Goal: Task Accomplishment & Management: Manage account settings

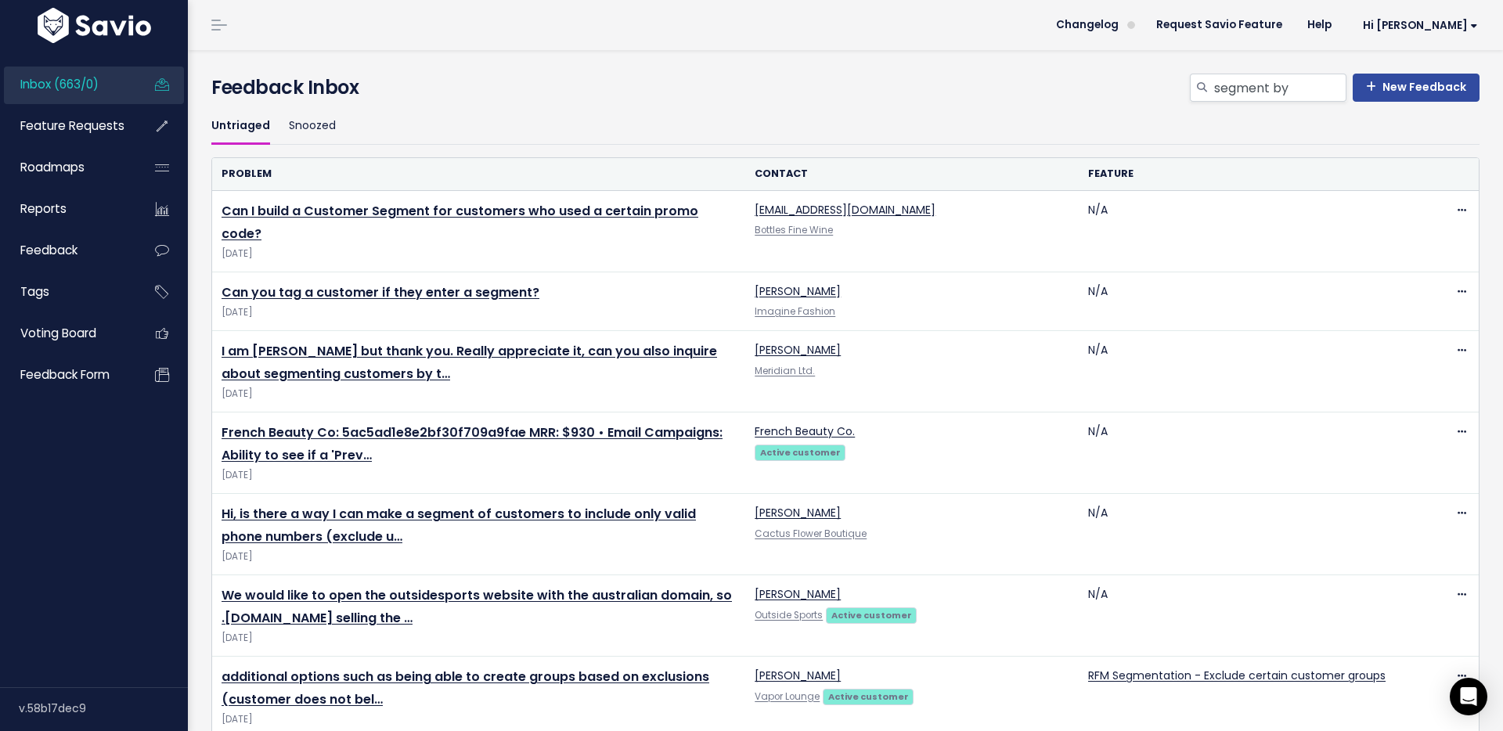
click at [75, 126] on span "Feature Requests" at bounding box center [72, 125] width 104 height 16
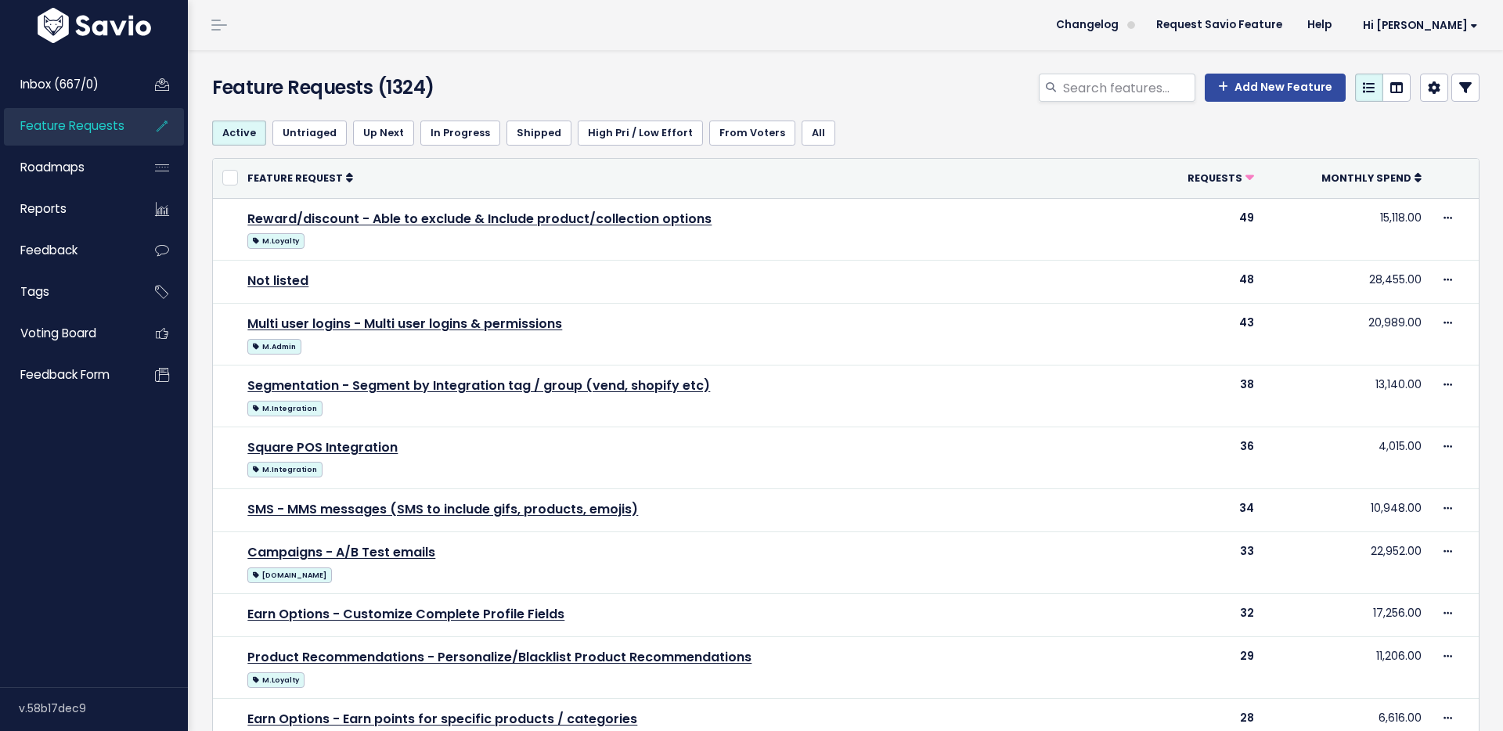
click at [534, 75] on h4 "Feature Requests (1324)" at bounding box center [415, 88] width 407 height 28
click at [1118, 26] on span "Changelog" at bounding box center [1087, 25] width 63 height 11
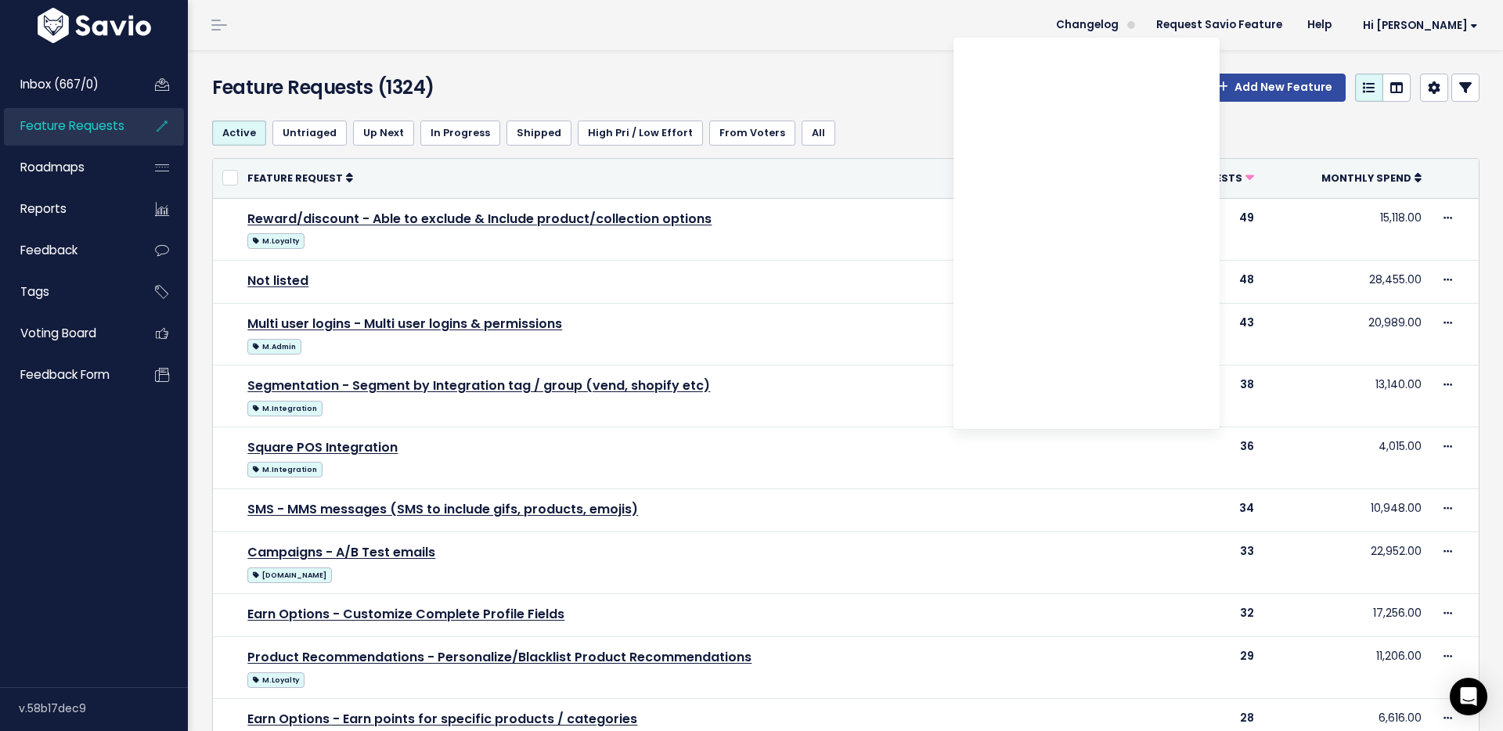
click at [870, 43] on header "Changelog Request Savio Feature Help Hi Kat Vault Settings My Settings Integrat…" at bounding box center [845, 25] width 1315 height 50
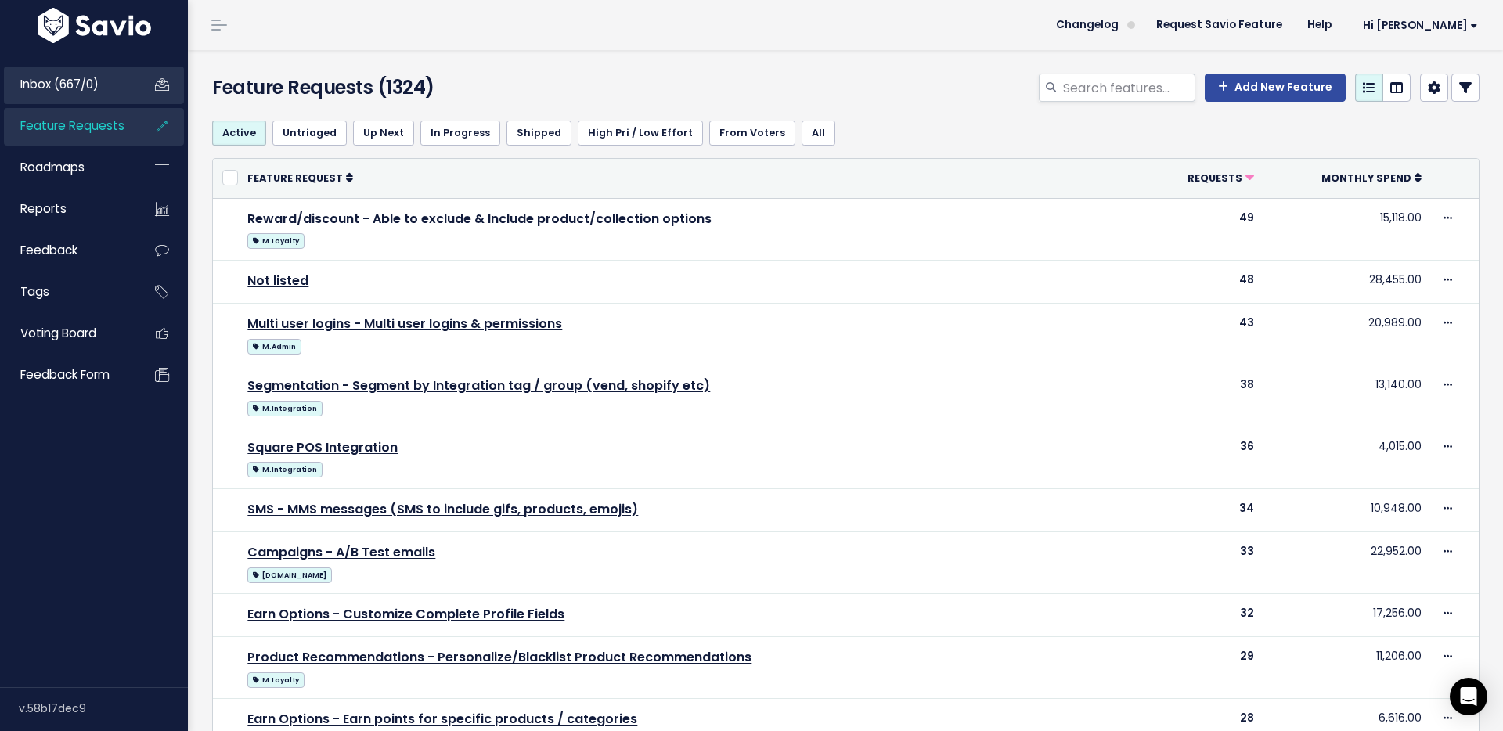
click at [113, 82] on link "Inbox (667/0)" at bounding box center [67, 85] width 126 height 36
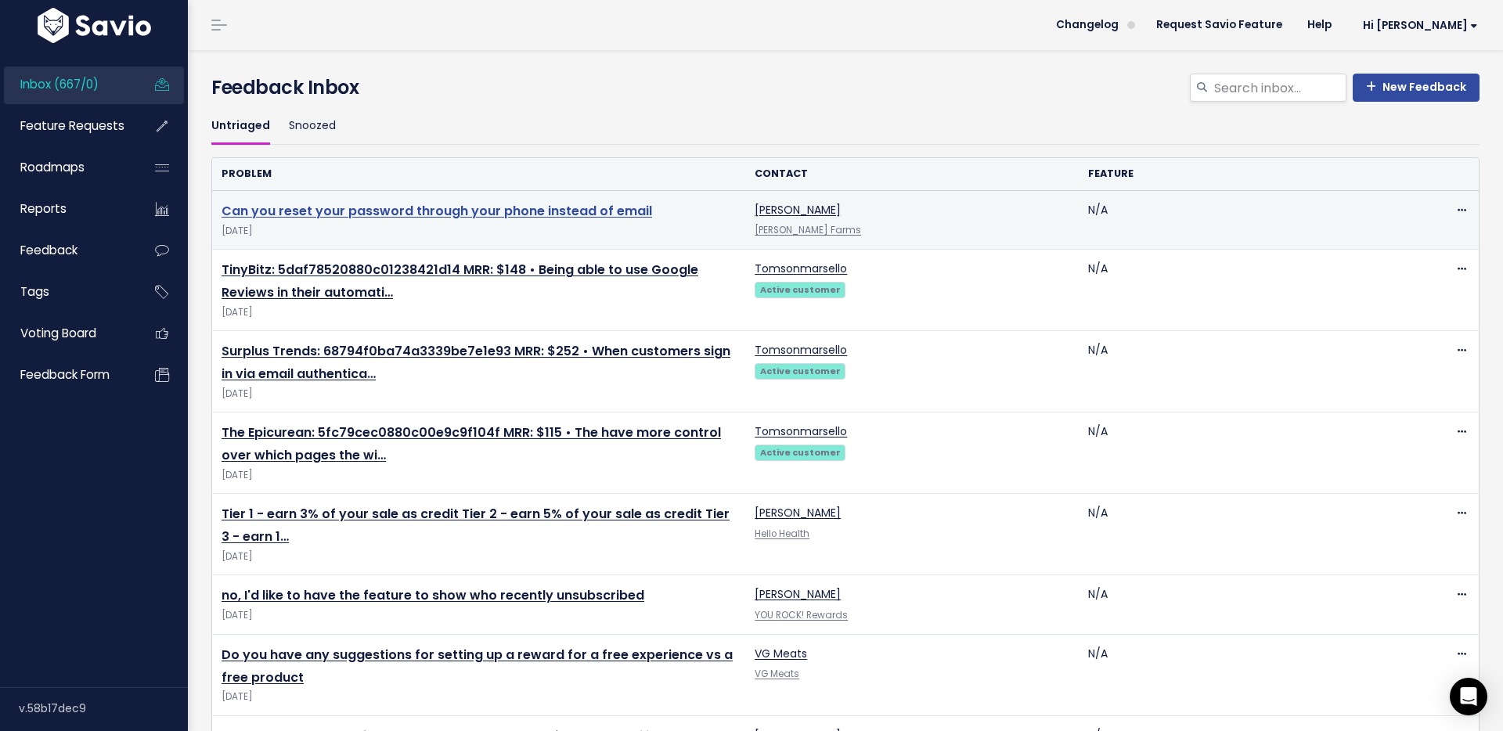
click at [538, 217] on link "Can you reset your password through your phone instead of email" at bounding box center [436, 211] width 430 height 18
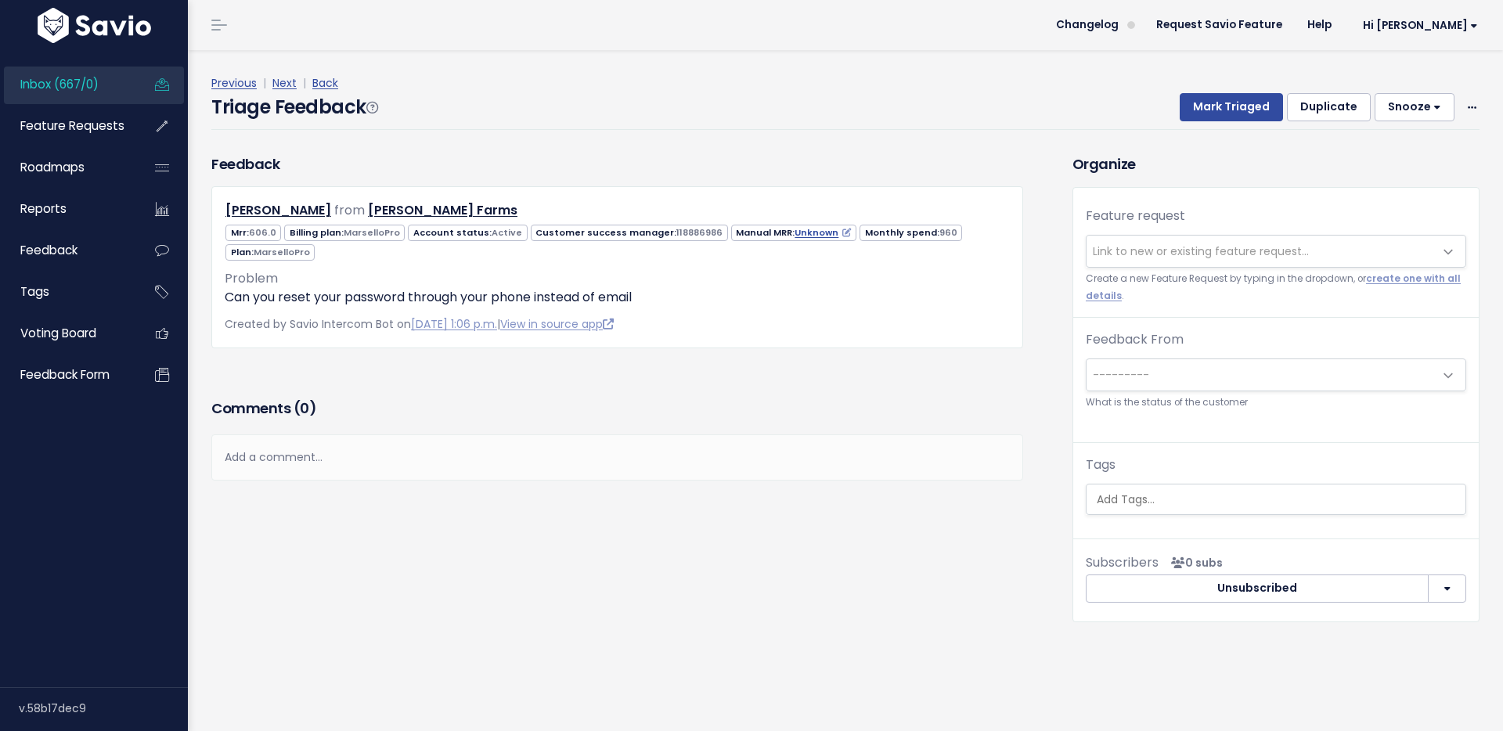
click at [407, 129] on div "Triage Feedback Mark Triaged Duplicate Snooze 1 day 3 days 7 days 14 days Edit …" at bounding box center [845, 111] width 1268 height 37
click at [128, 83] on link "Inbox (667/0)" at bounding box center [67, 85] width 126 height 36
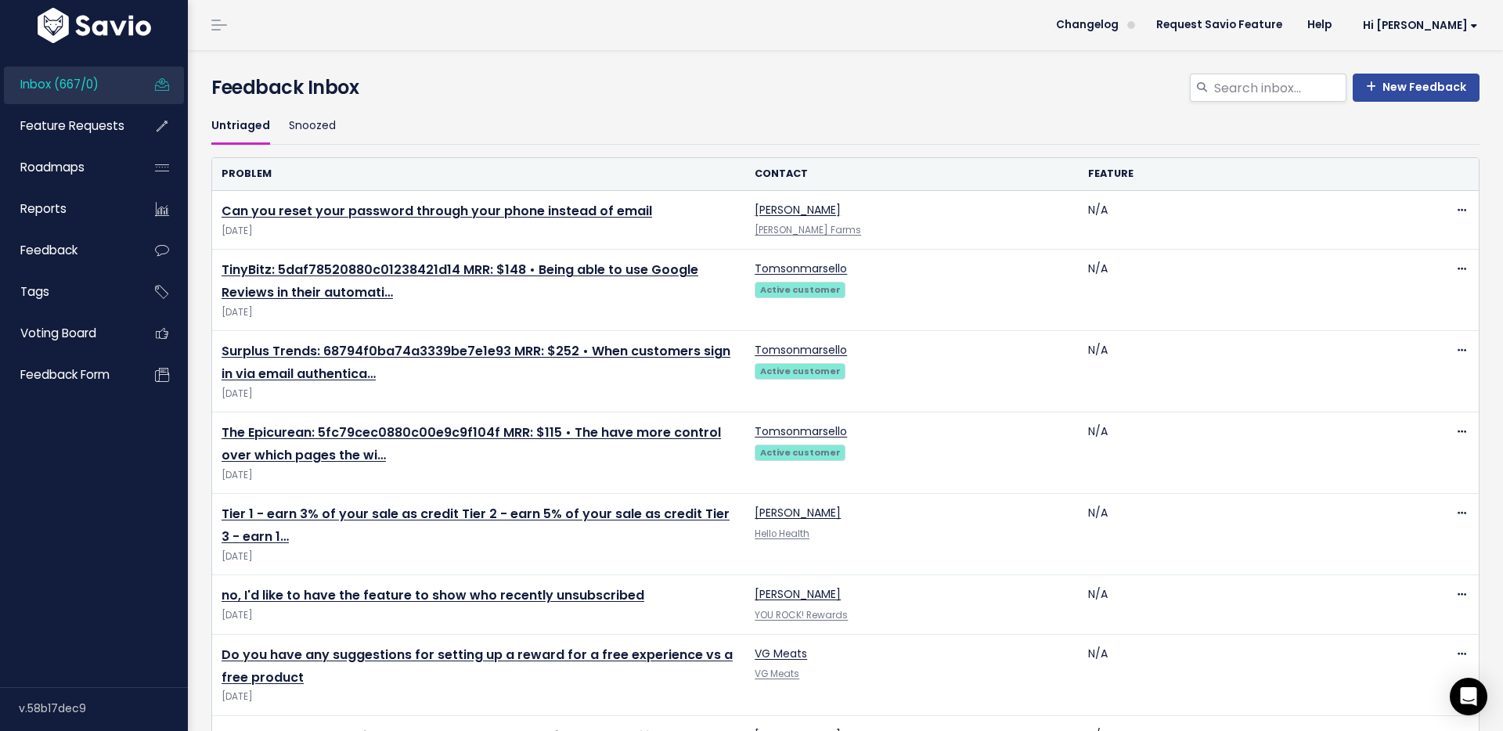
click at [546, 131] on ul "Untriaged Snoozed" at bounding box center [845, 126] width 1268 height 37
click at [128, 124] on link "Feature Requests" at bounding box center [67, 126] width 126 height 36
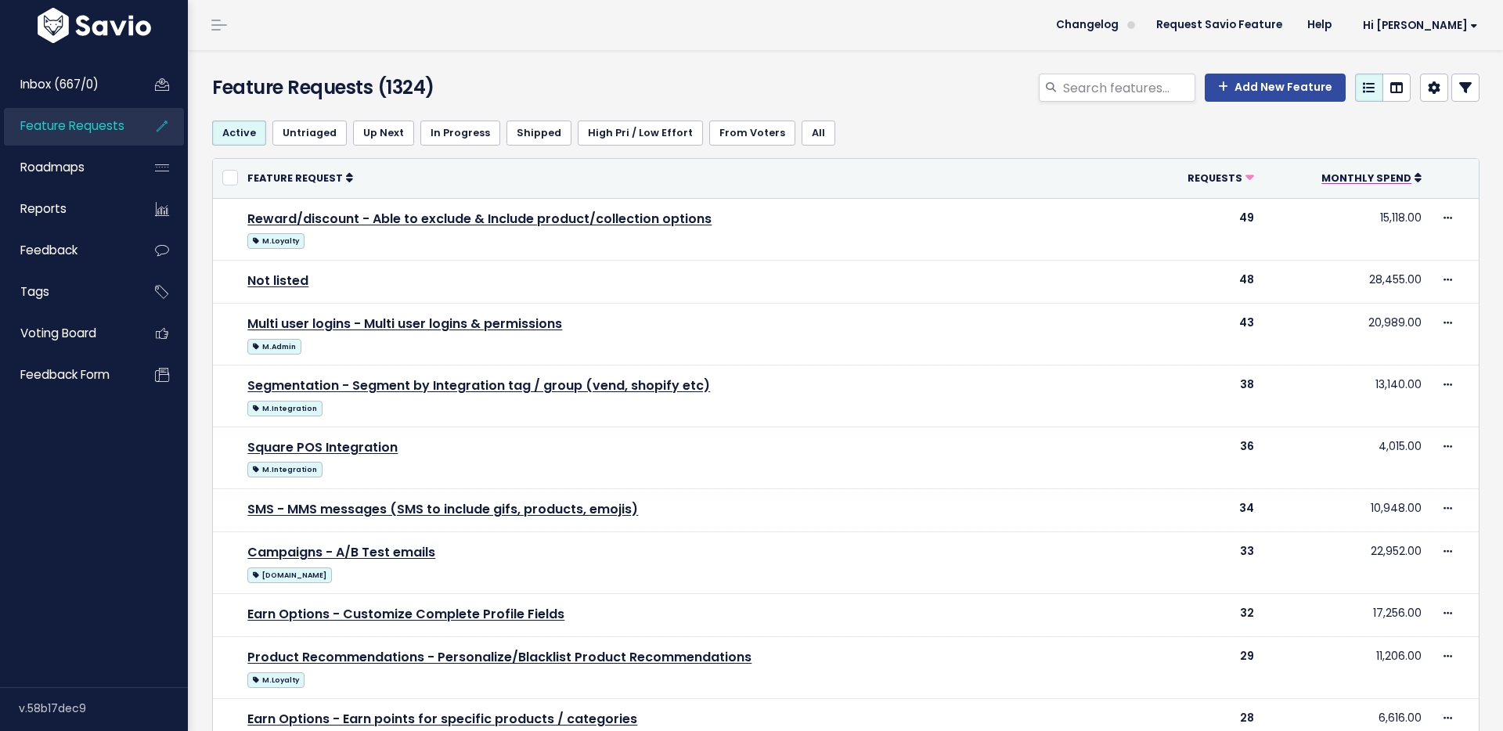
click at [1417, 181] on icon at bounding box center [1417, 177] width 7 height 11
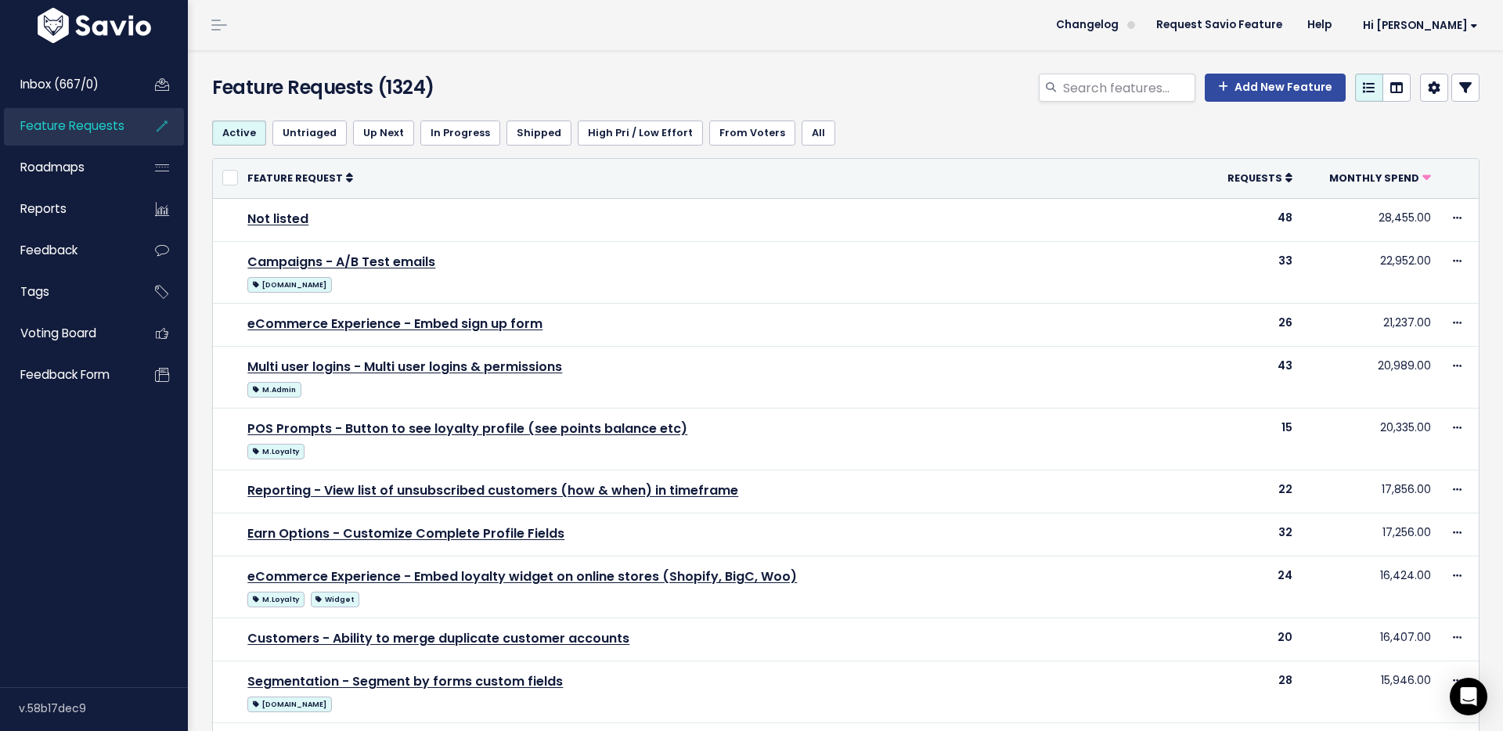
click at [907, 71] on div "Feature Requests (1324) Add New Feature" at bounding box center [843, 79] width 1310 height 58
click at [125, 71] on link "Inbox (667/0)" at bounding box center [67, 85] width 126 height 36
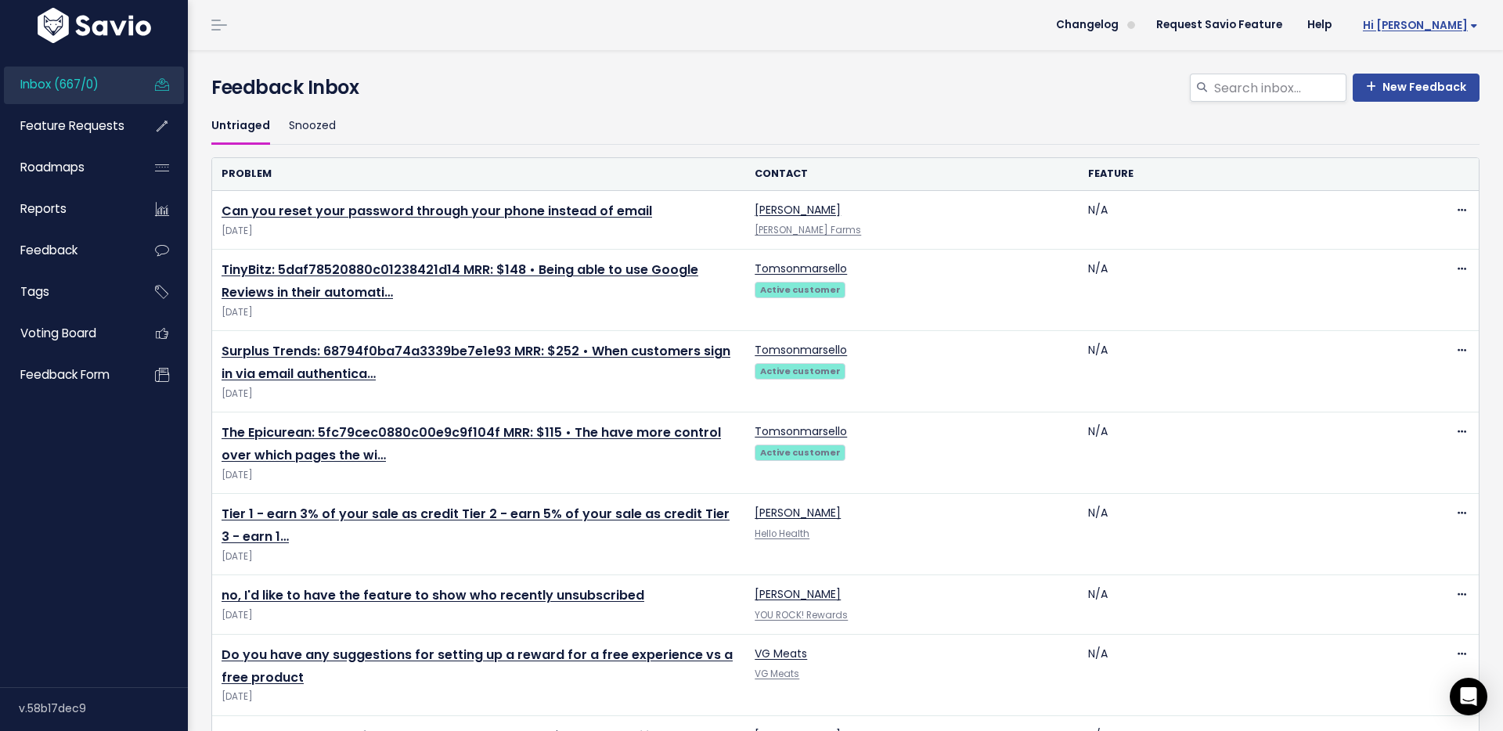
click at [1454, 16] on link "Hi [PERSON_NAME]" at bounding box center [1417, 25] width 146 height 24
click at [1423, 97] on link "My Settings" at bounding box center [1426, 102] width 115 height 31
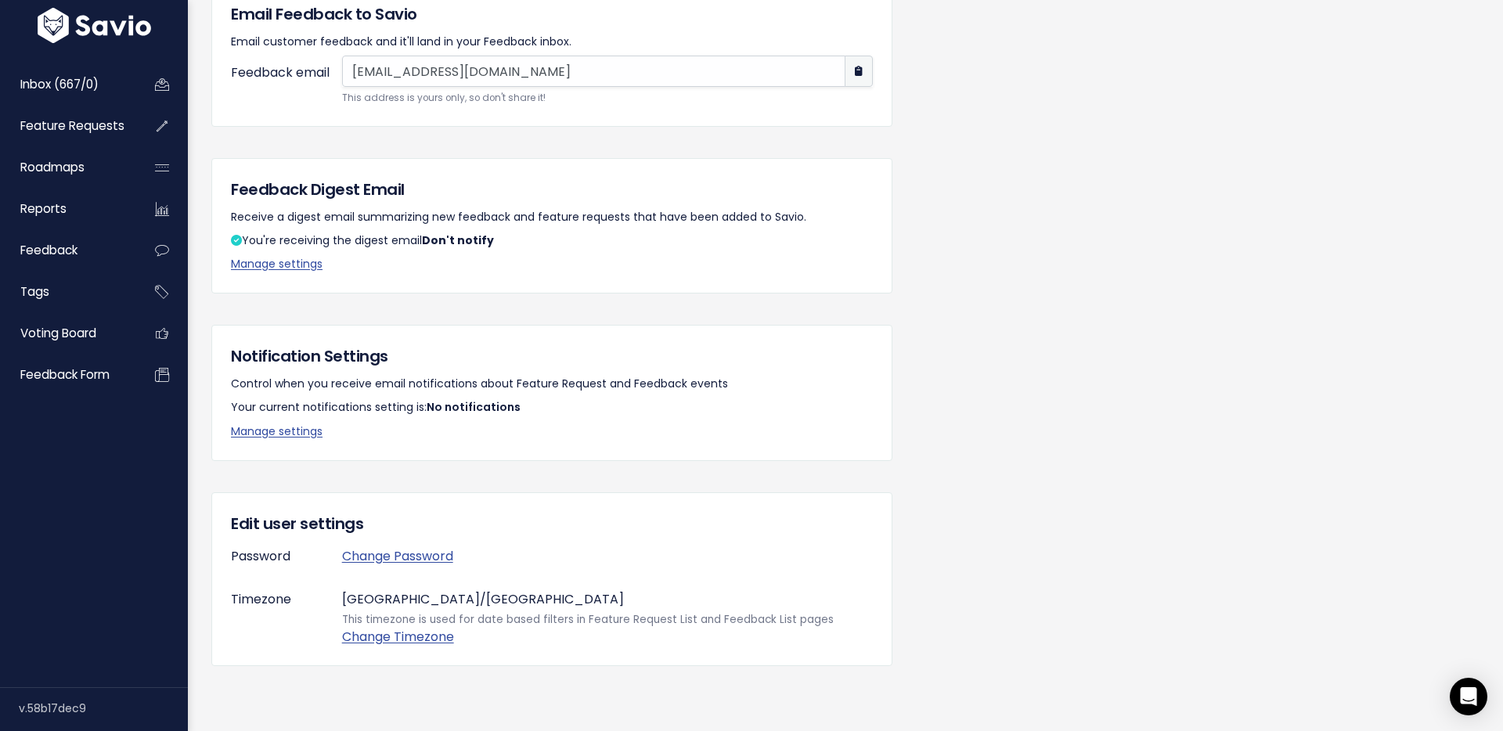
scroll to position [172, 0]
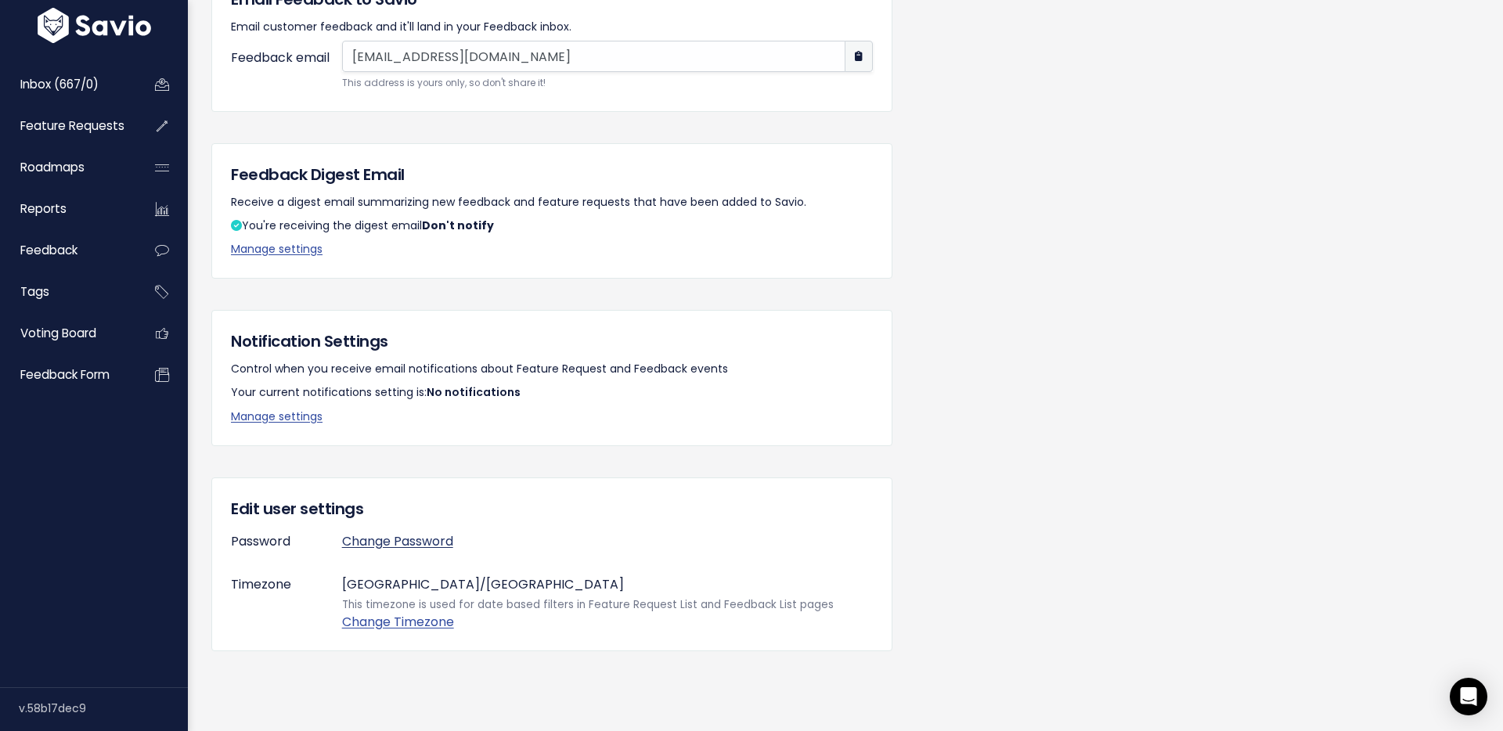
click at [372, 539] on link "Change Password" at bounding box center [397, 541] width 111 height 18
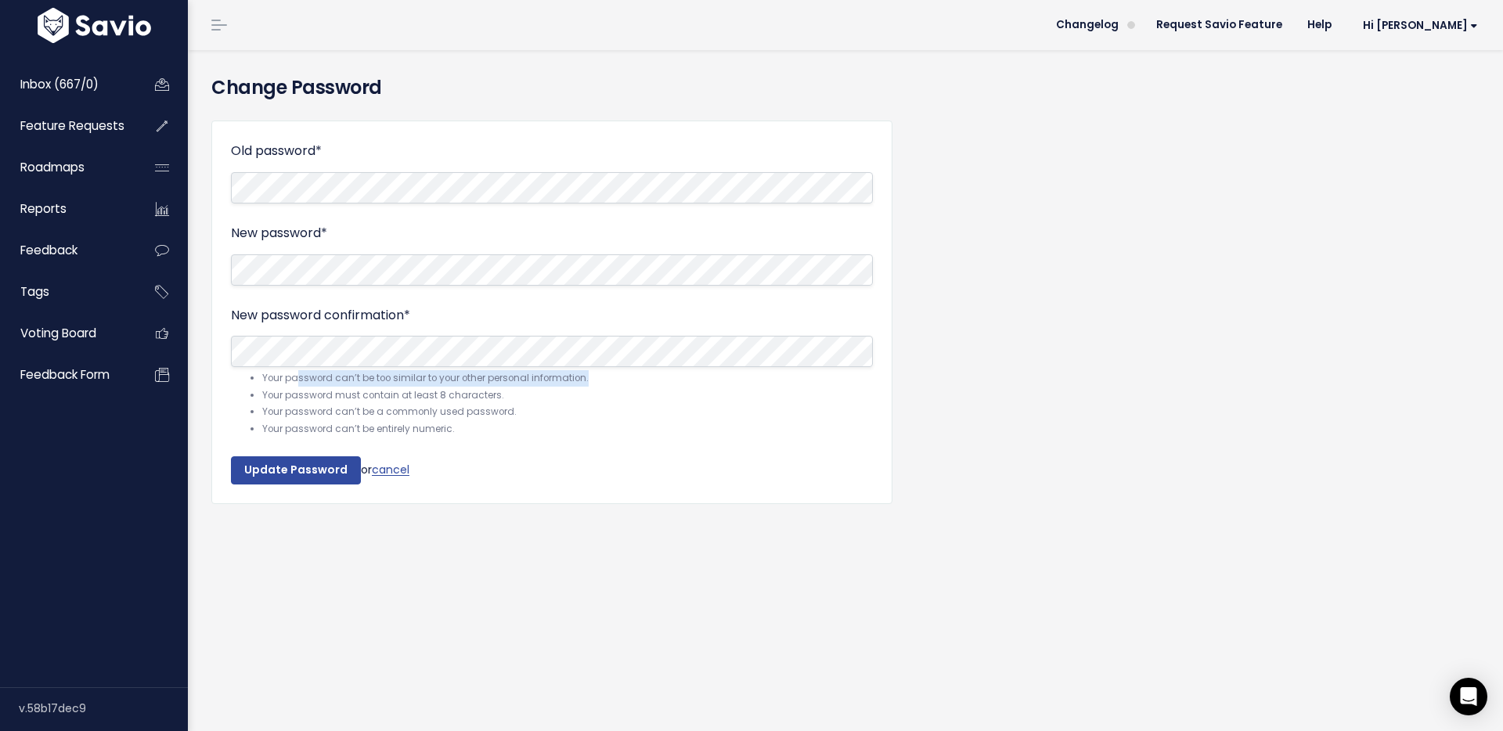
drag, startPoint x: 296, startPoint y: 380, endPoint x: 607, endPoint y: 376, distance: 310.7
click at [607, 376] on li "Your password can’t be too similar to your other personal information." at bounding box center [567, 378] width 610 height 16
drag, startPoint x: 275, startPoint y: 401, endPoint x: 525, endPoint y: 397, distance: 249.7
click at [526, 397] on li "Your password must contain at least 8 characters." at bounding box center [567, 395] width 610 height 16
drag, startPoint x: 284, startPoint y: 413, endPoint x: 525, endPoint y: 414, distance: 241.1
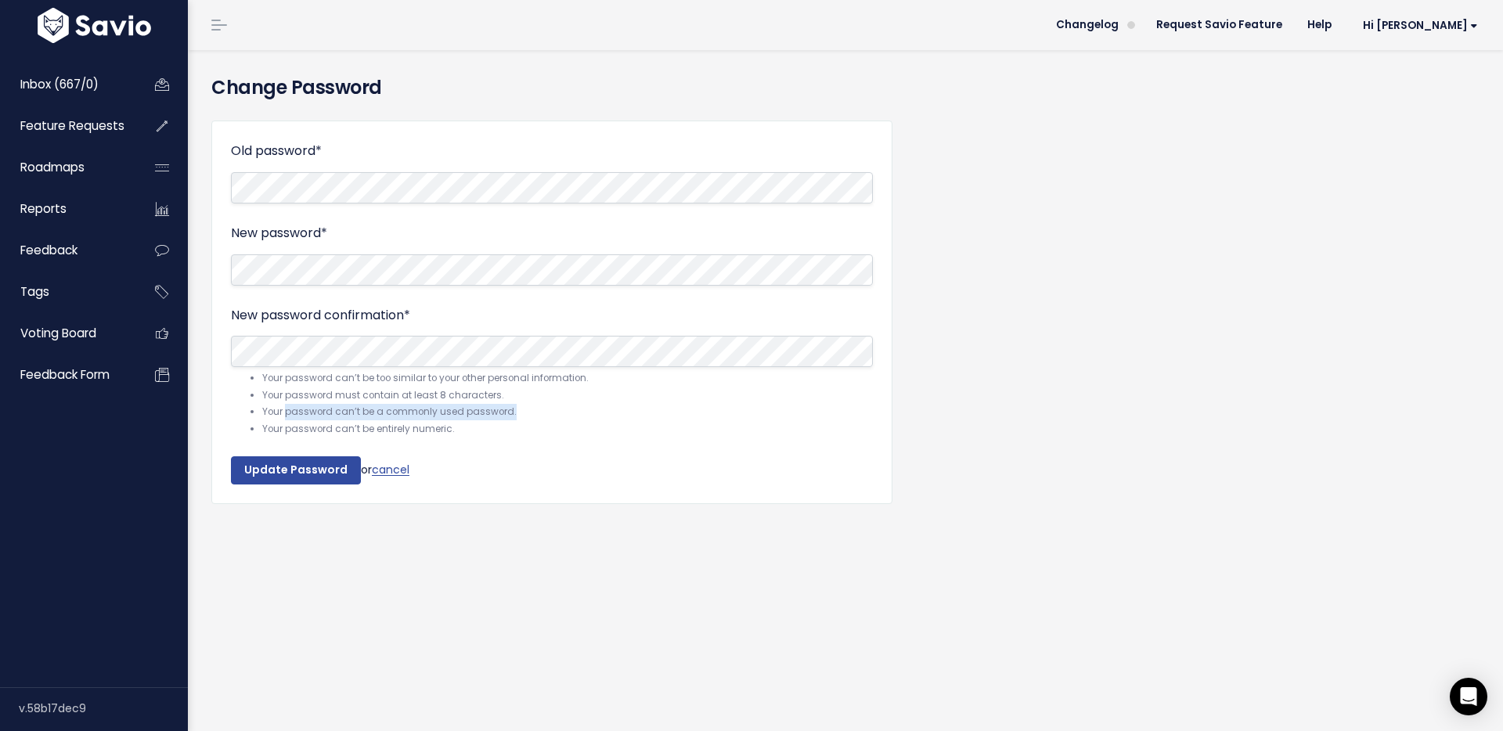
click at [526, 414] on li "Your password can’t be a commonly used password." at bounding box center [567, 412] width 610 height 16
click at [525, 414] on li "Your password can’t be a commonly used password." at bounding box center [567, 412] width 610 height 16
drag, startPoint x: 309, startPoint y: 432, endPoint x: 519, endPoint y: 432, distance: 209.8
click at [520, 432] on li "Your password can’t be entirely numeric." at bounding box center [567, 429] width 610 height 16
click at [519, 432] on li "Your password can’t be entirely numeric." at bounding box center [567, 429] width 610 height 16
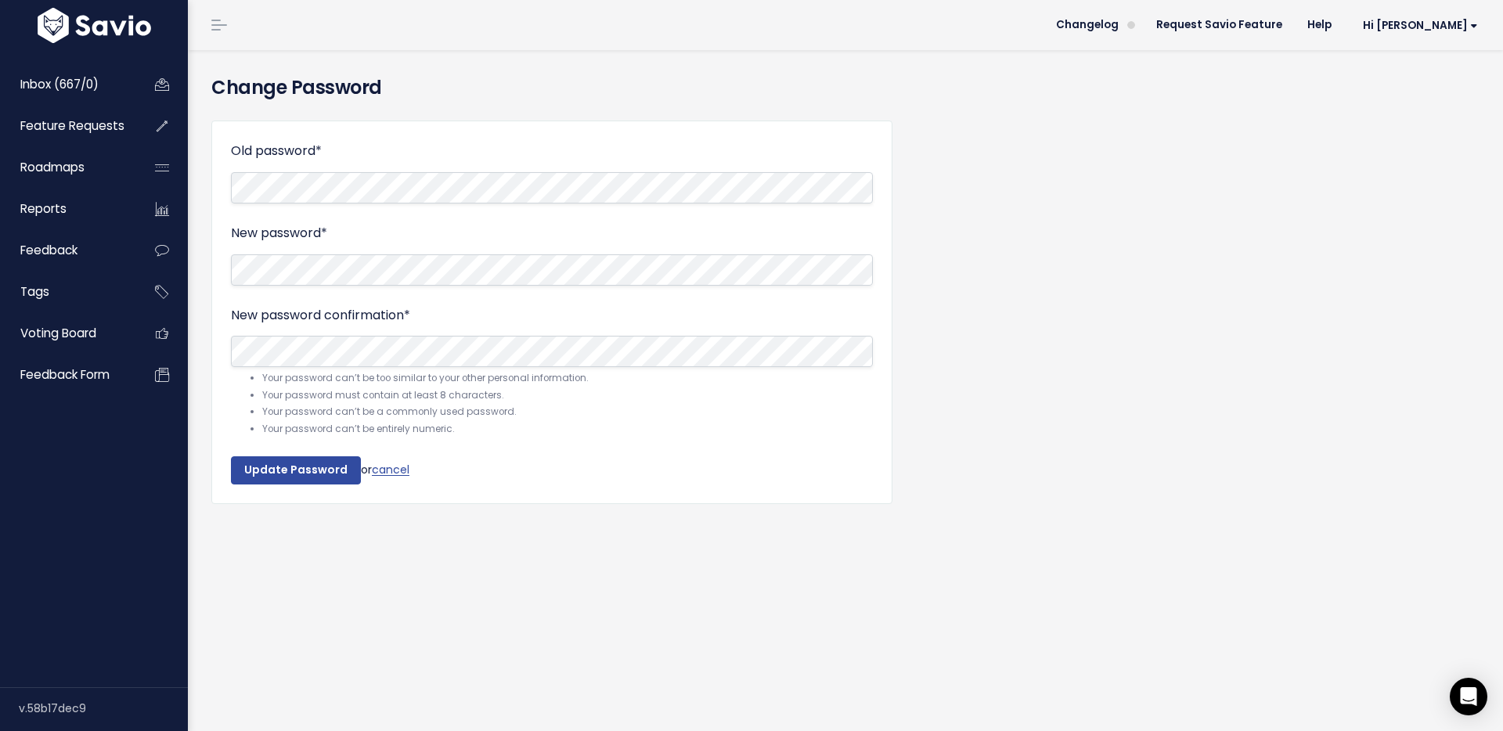
click at [519, 432] on li "Your password can’t be entirely numeric." at bounding box center [567, 429] width 610 height 16
click at [277, 472] on input "Update Password" at bounding box center [296, 470] width 130 height 28
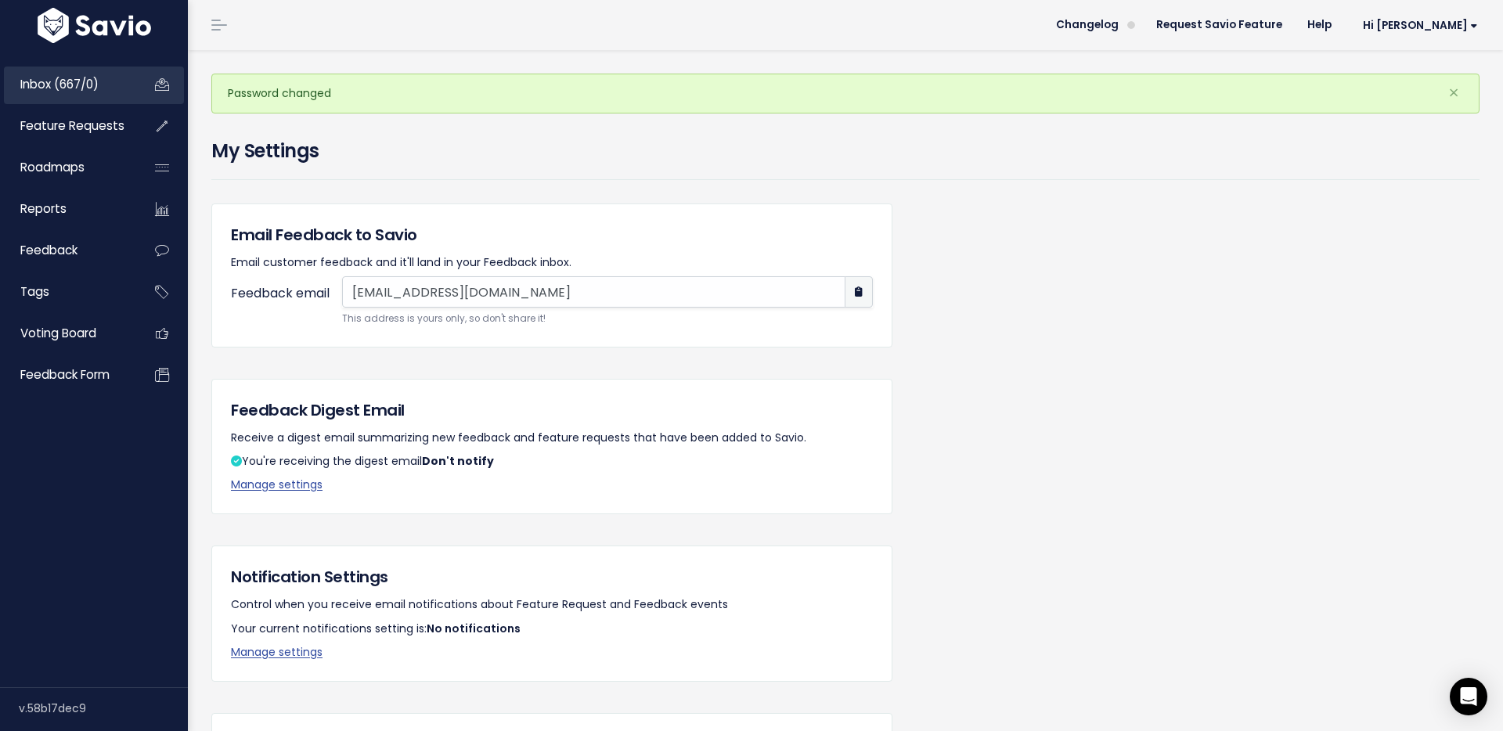
click at [106, 79] on link "Inbox (667/0)" at bounding box center [67, 85] width 126 height 36
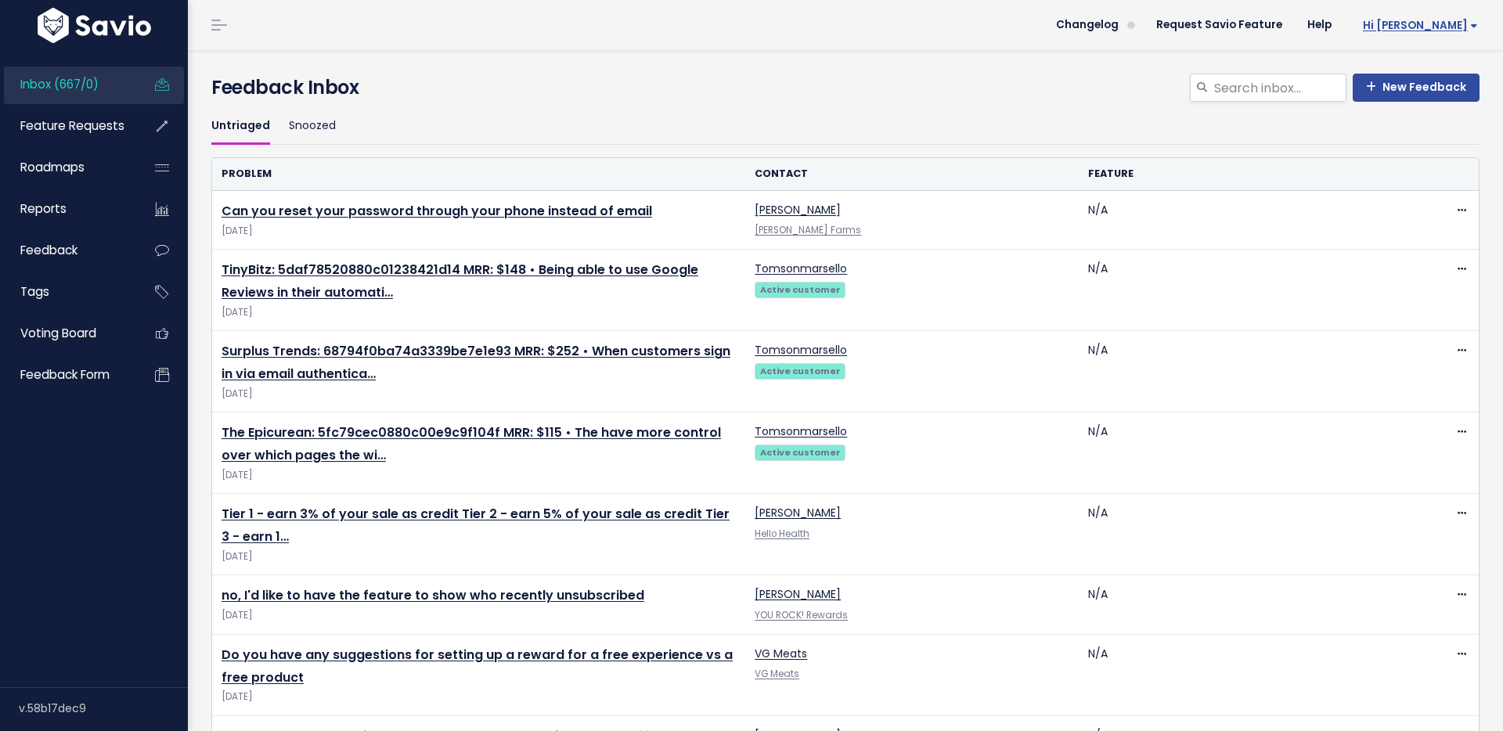
click at [1456, 25] on span "Hi [PERSON_NAME]" at bounding box center [1420, 26] width 115 height 12
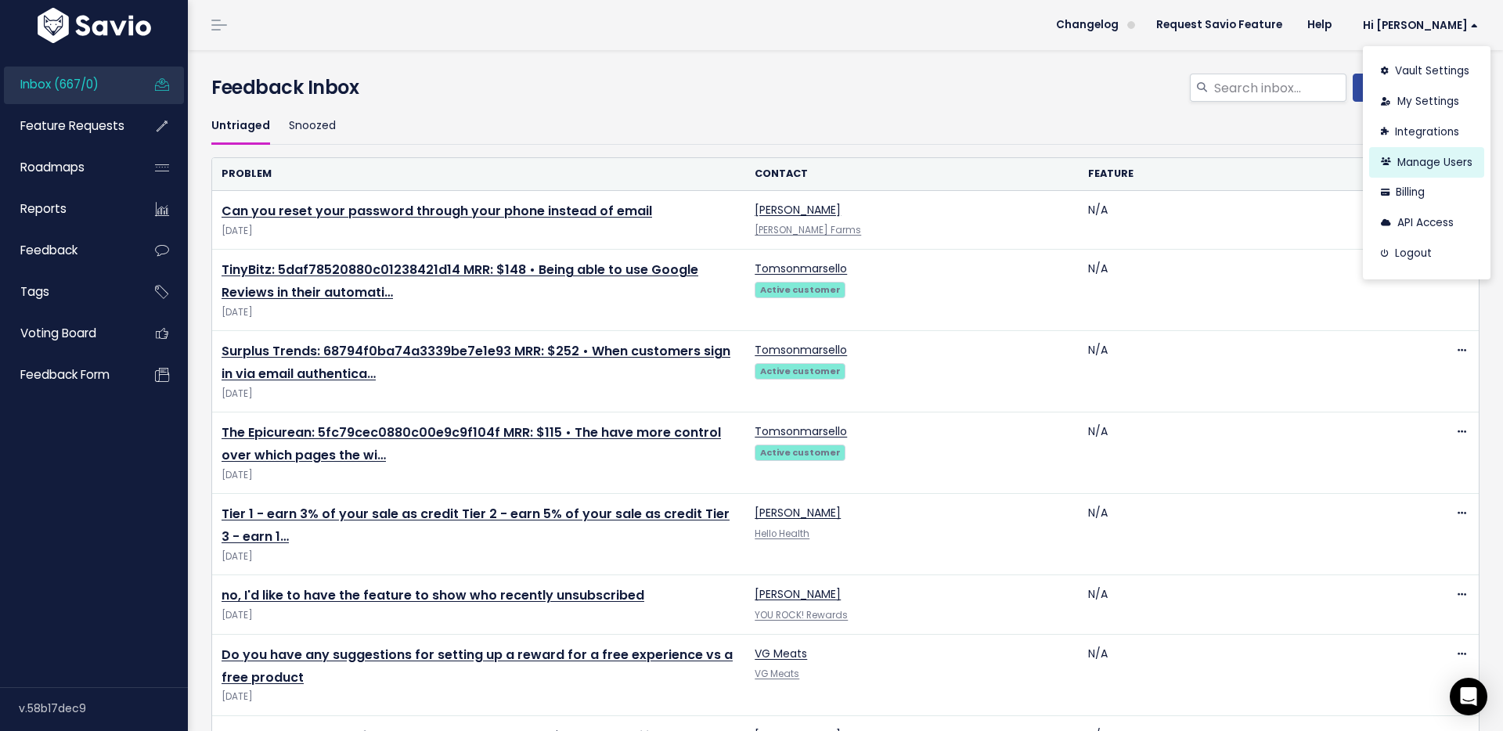
click at [1432, 153] on link "Manage Users" at bounding box center [1426, 162] width 115 height 31
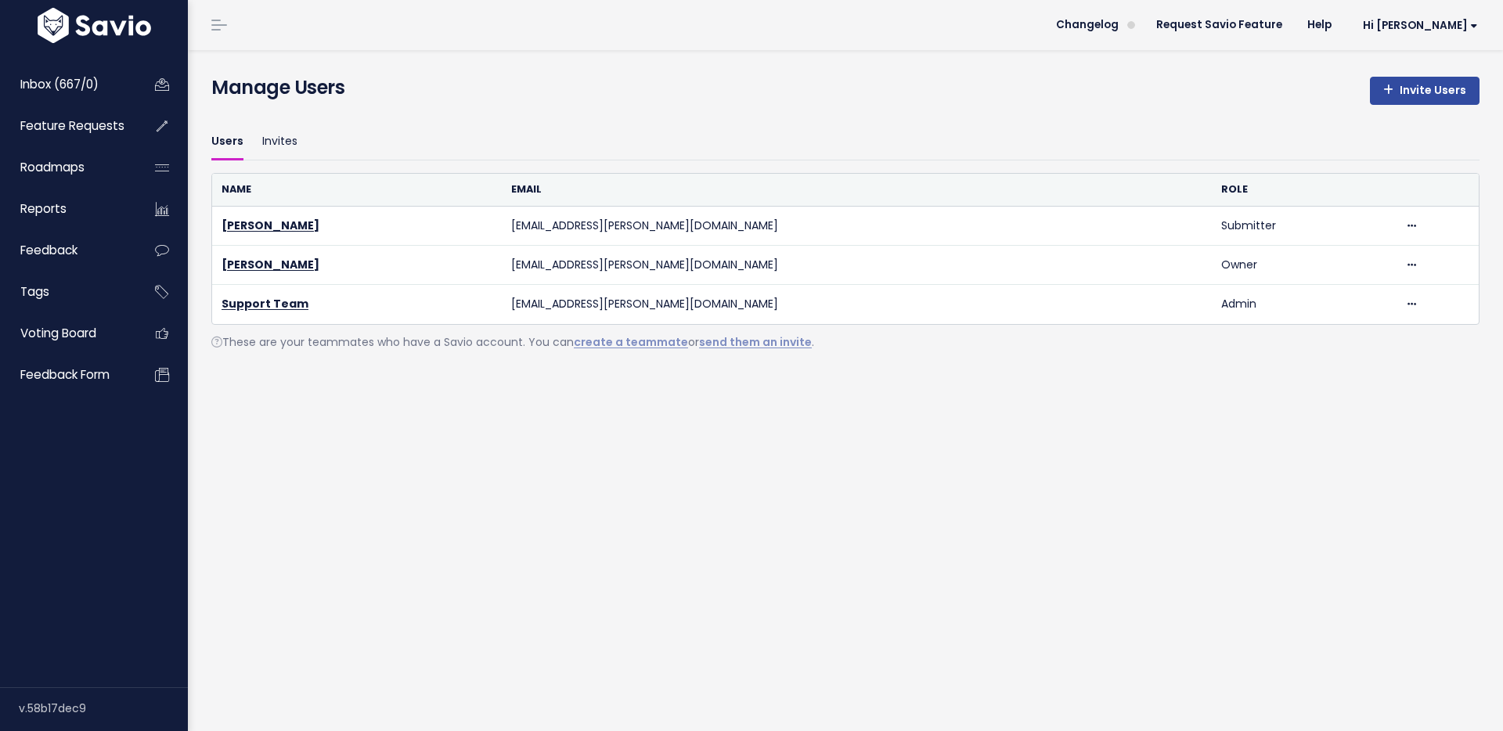
click at [994, 413] on div "Manage Users Invite Users Users Invites Name Email Role [PERSON_NAME] [EMAIL_AD…" at bounding box center [845, 390] width 1315 height 681
click at [1410, 100] on link "Invite Users" at bounding box center [1425, 91] width 110 height 28
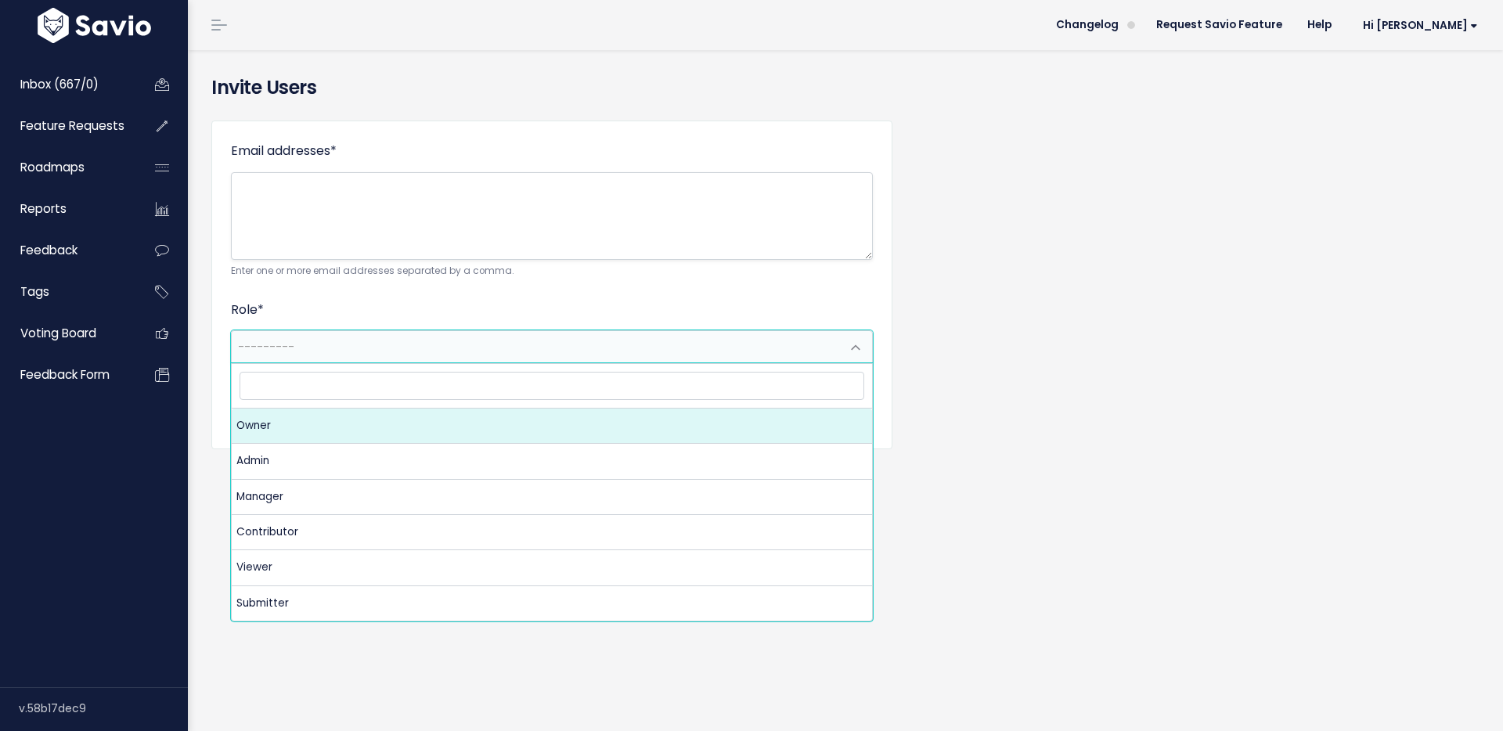
click at [409, 346] on span "---------" at bounding box center [536, 346] width 609 height 31
click at [999, 314] on div "Email addresses * Enter one or more email addresses separated by a comma. Role …" at bounding box center [845, 296] width 1291 height 377
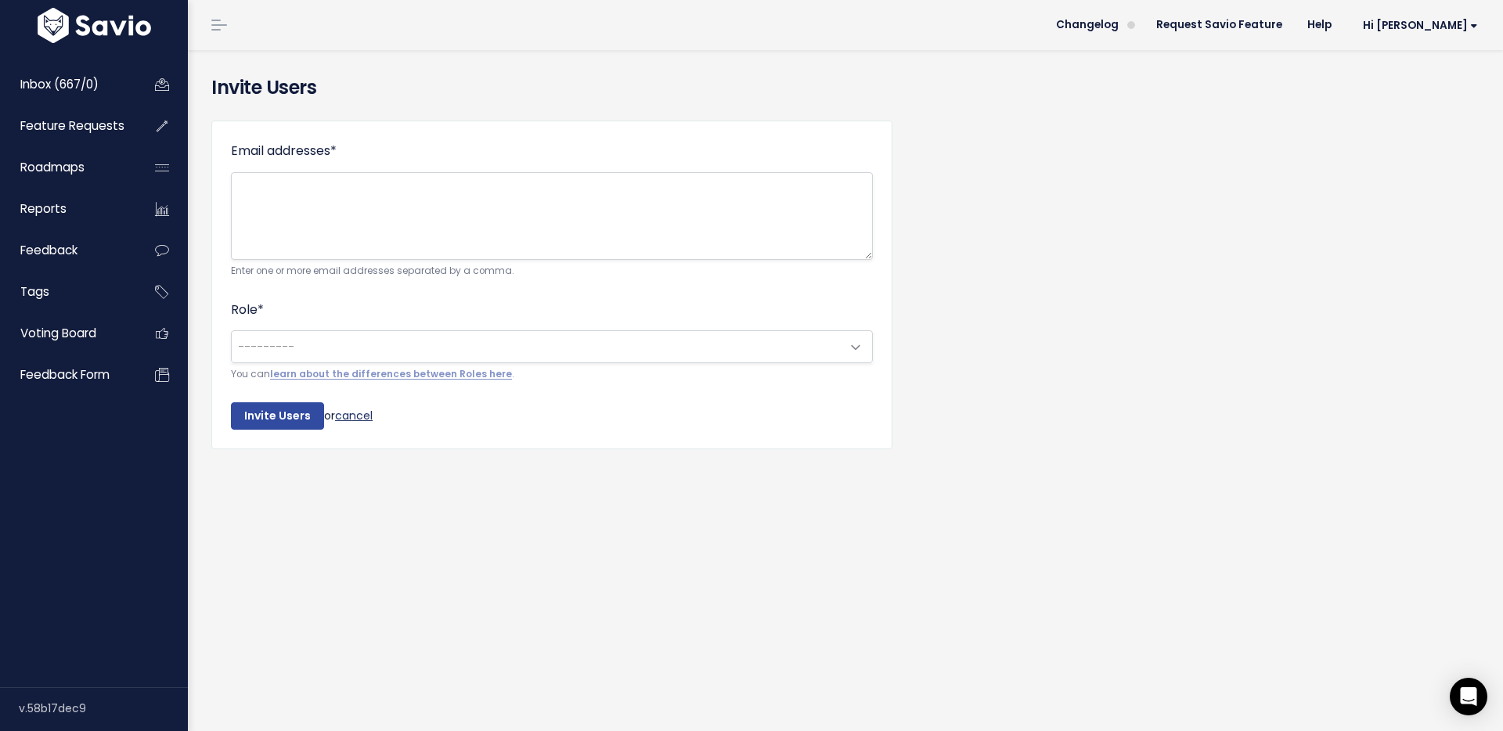
click at [362, 412] on link "cancel" at bounding box center [354, 415] width 38 height 16
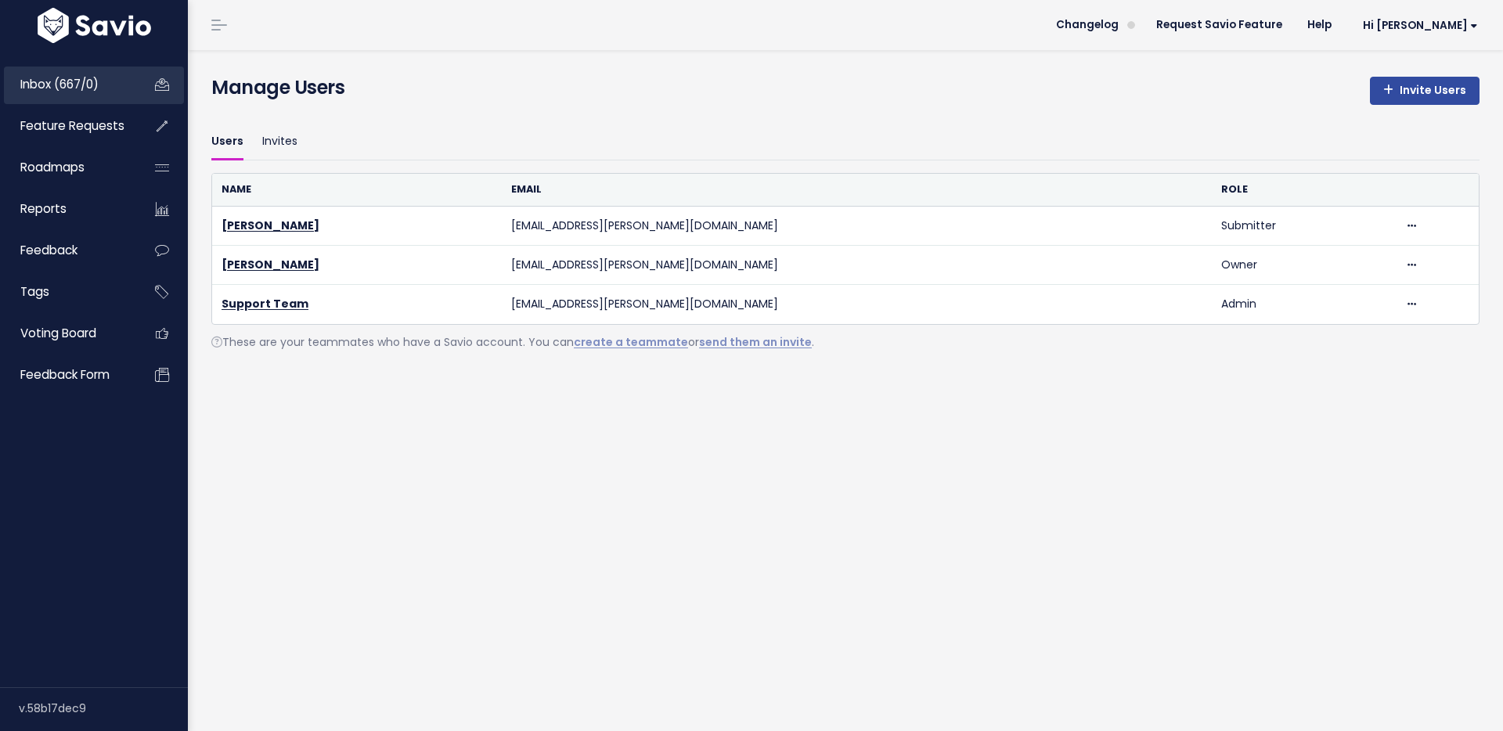
click at [131, 87] on li "Inbox (667/0)" at bounding box center [94, 86] width 180 height 38
click at [117, 91] on link "Inbox (667/0)" at bounding box center [67, 85] width 126 height 36
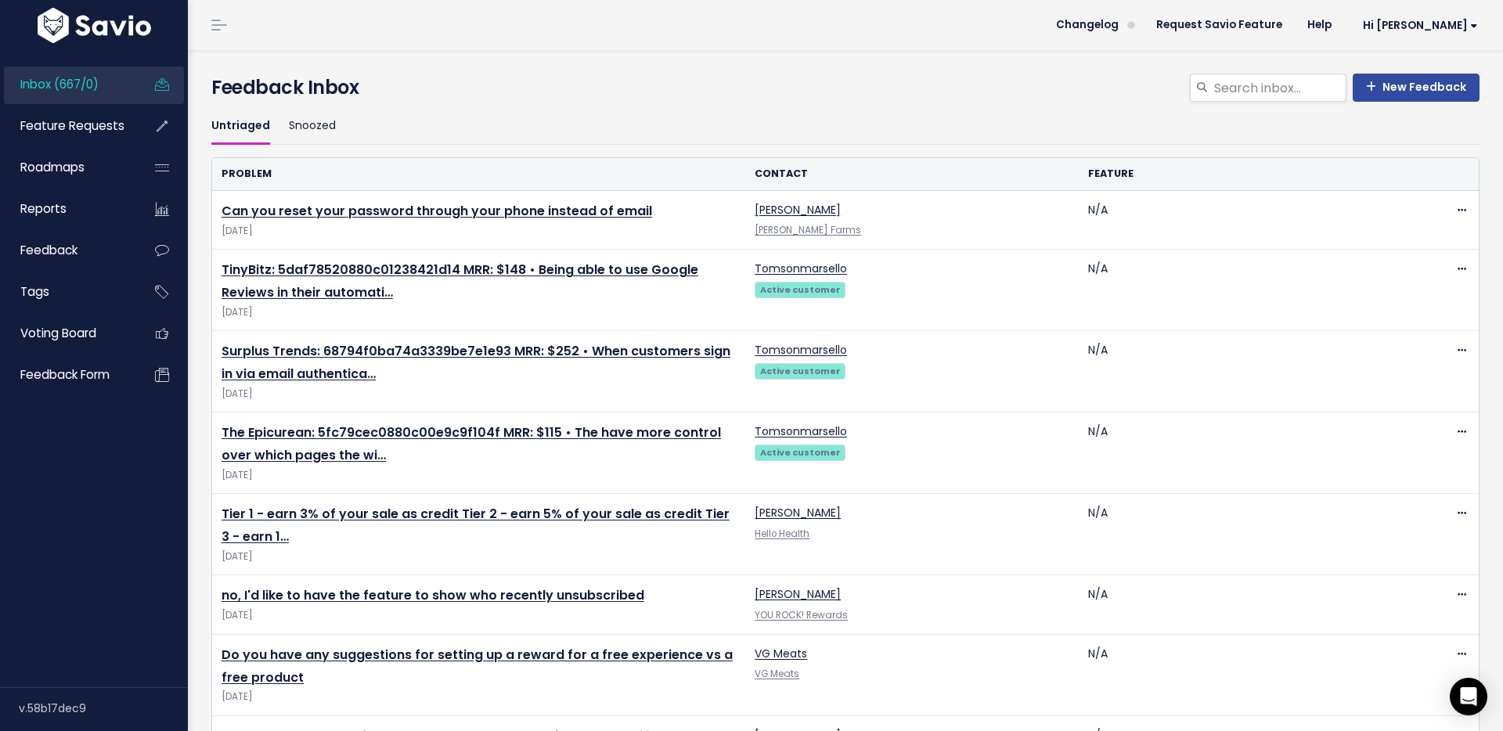
click at [472, 140] on ul "Untriaged Snoozed" at bounding box center [845, 126] width 1268 height 37
click at [1475, 17] on link "Hi [PERSON_NAME]" at bounding box center [1417, 25] width 146 height 24
click at [1421, 137] on link "Integrations" at bounding box center [1426, 132] width 115 height 31
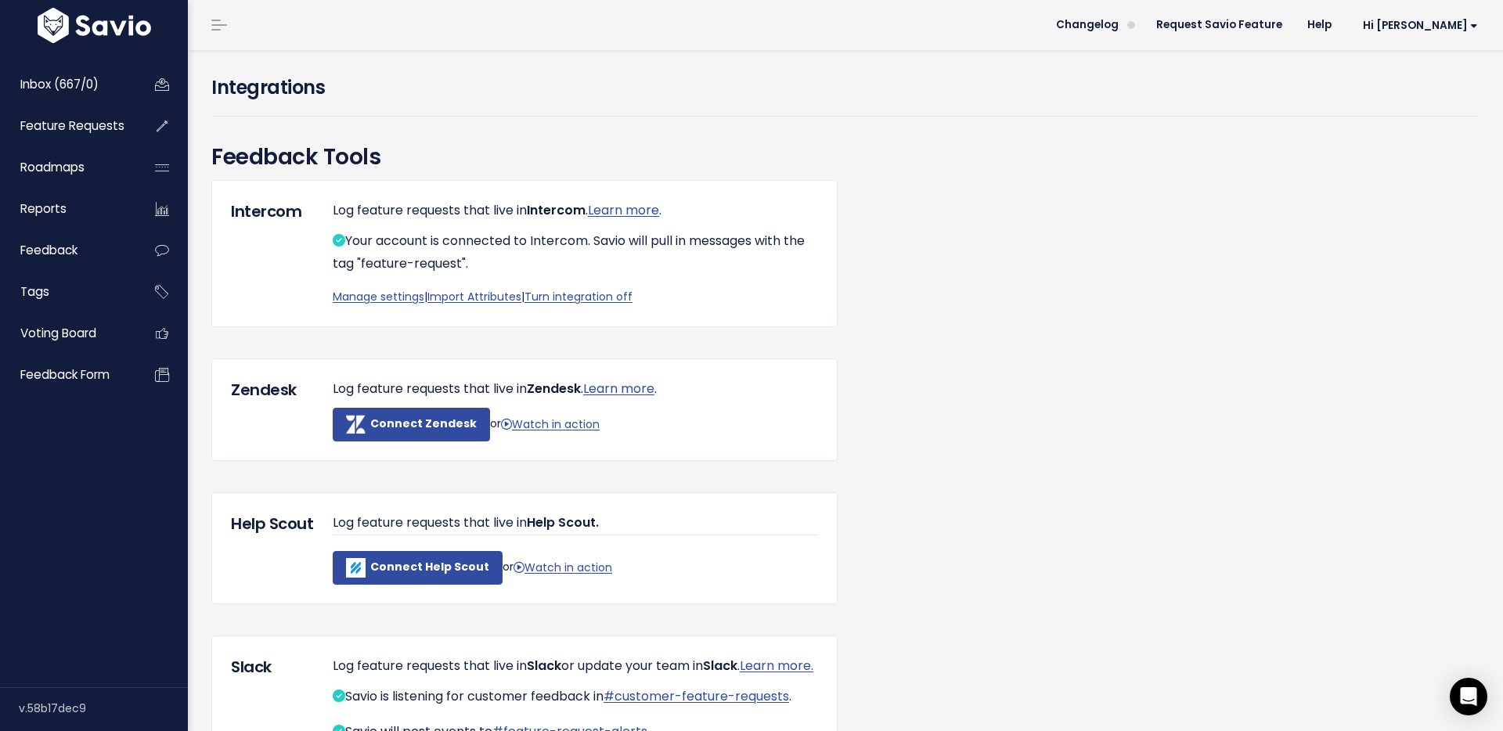
click at [77, 80] on span "Inbox (667/0)" at bounding box center [59, 84] width 78 height 16
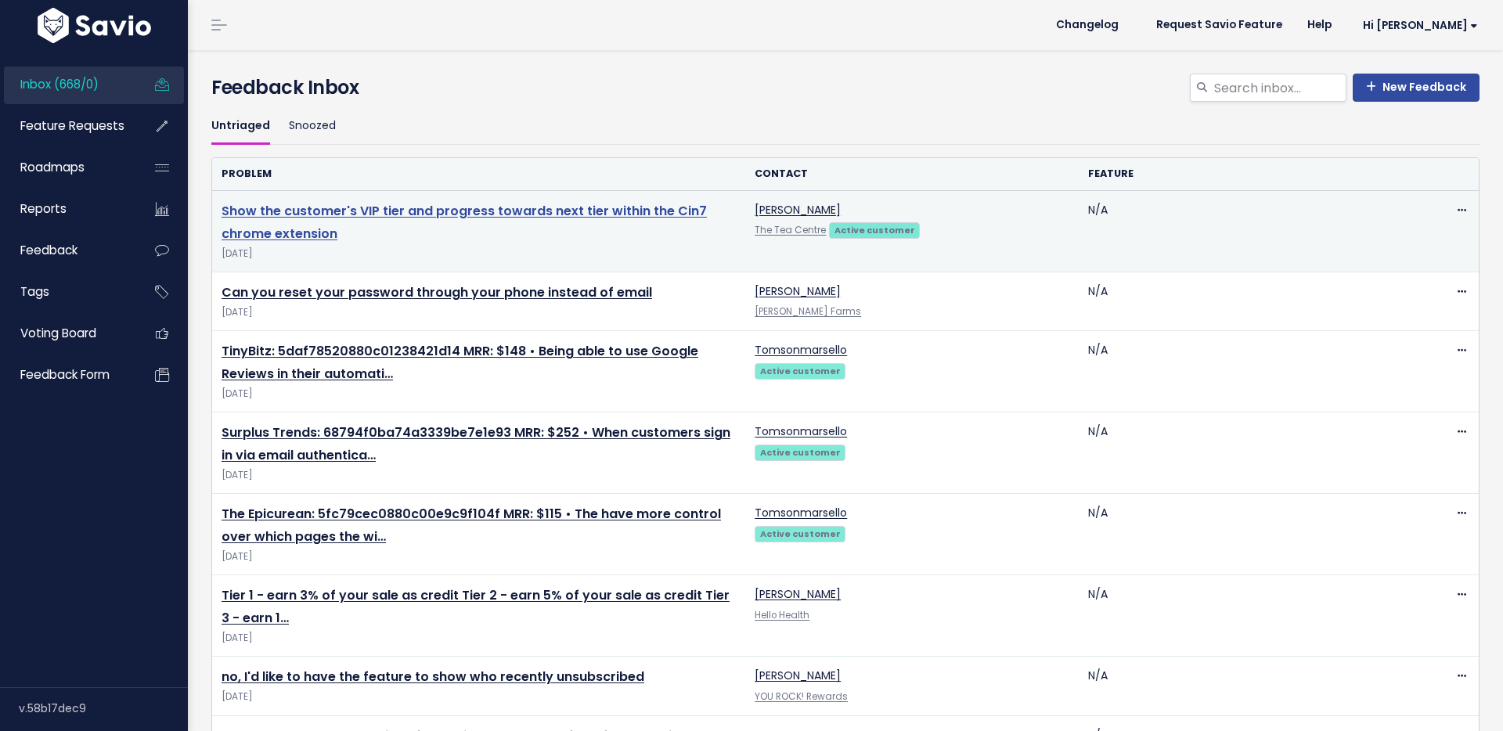
click at [519, 204] on link "Show the customer's VIP tier and progress towards next tier within the Cin7 chr…" at bounding box center [463, 222] width 485 height 41
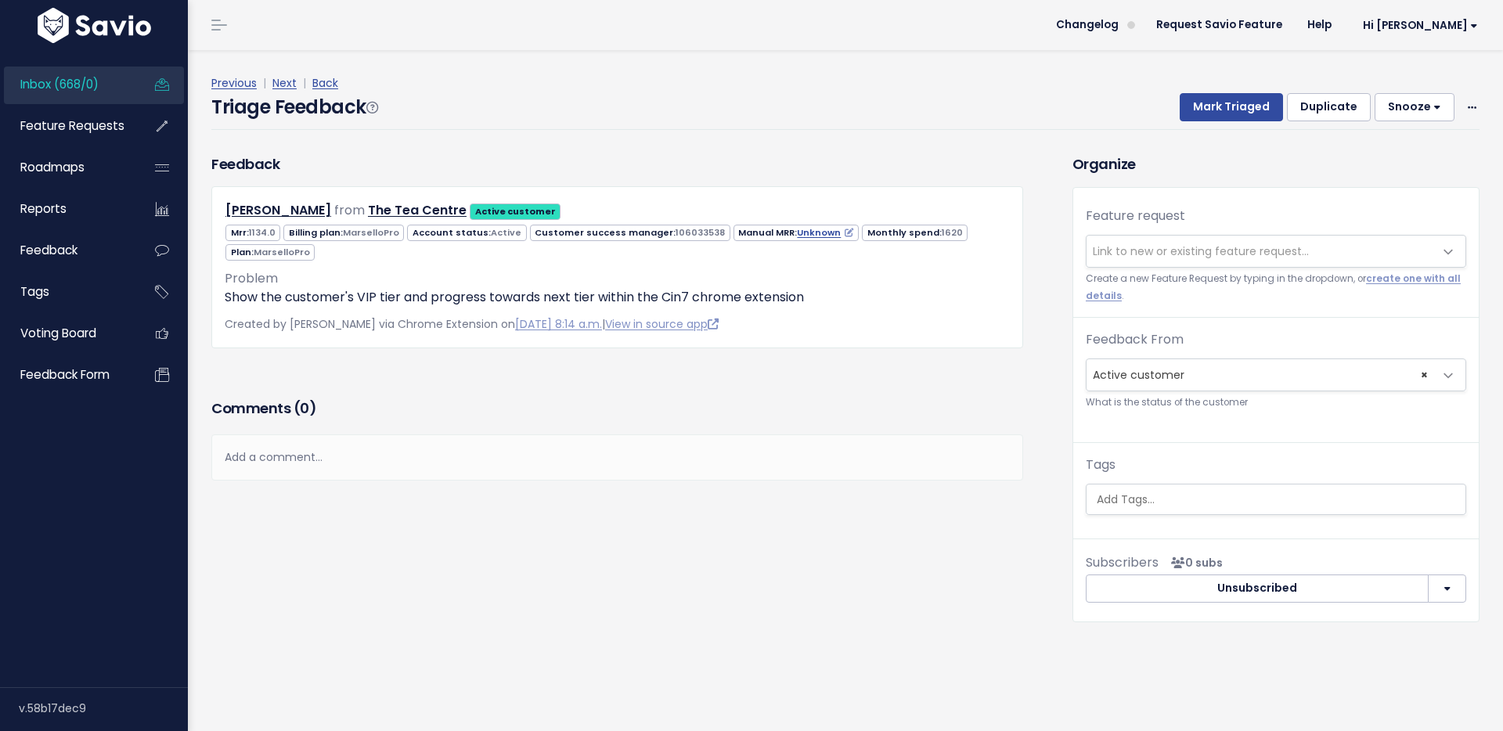
click at [1397, 107] on button "Snooze" at bounding box center [1414, 107] width 80 height 28
click at [1293, 167] on h3 "Organize" at bounding box center [1275, 163] width 407 height 21
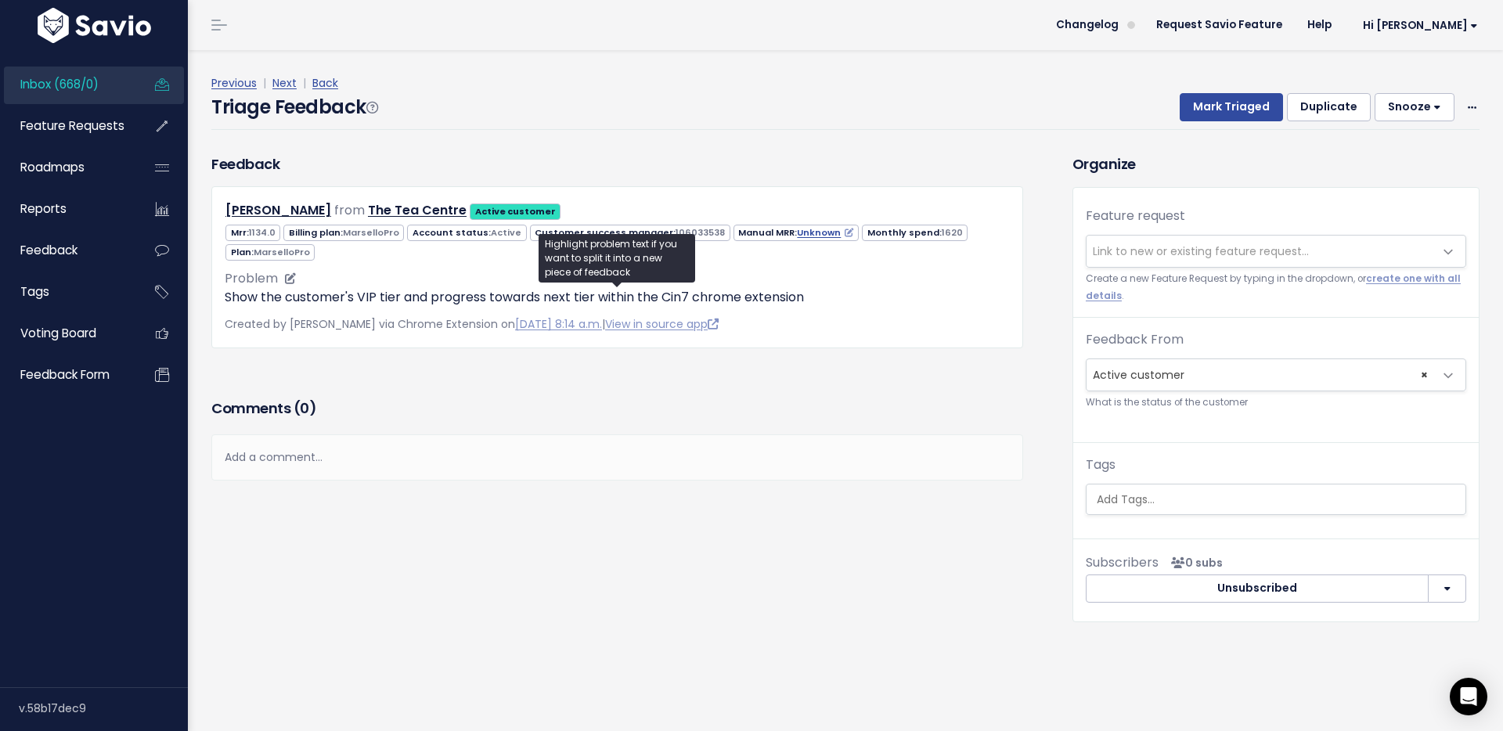
click at [453, 302] on p "Show the customer's VIP tier and progress towards next tier within the Cin7 chr…" at bounding box center [617, 297] width 785 height 19
drag, startPoint x: 493, startPoint y: 293, endPoint x: 285, endPoint y: 309, distance: 208.8
click at [285, 309] on div "[PERSON_NAME] from The [GEOGRAPHIC_DATA] Active customer 1134.0 Active" at bounding box center [617, 266] width 812 height 161
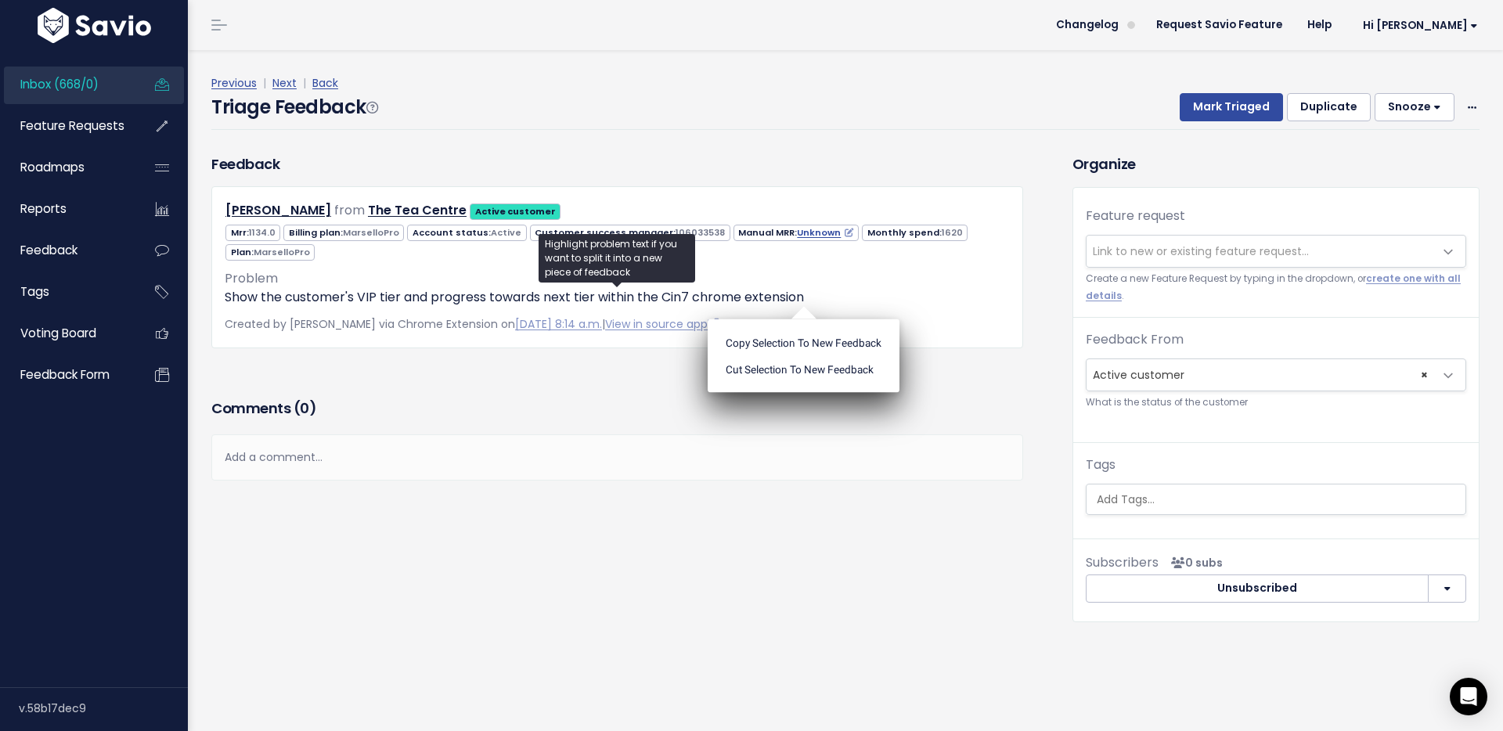
click at [564, 421] on div "Comments ( 0 )" at bounding box center [617, 414] width 812 height 39
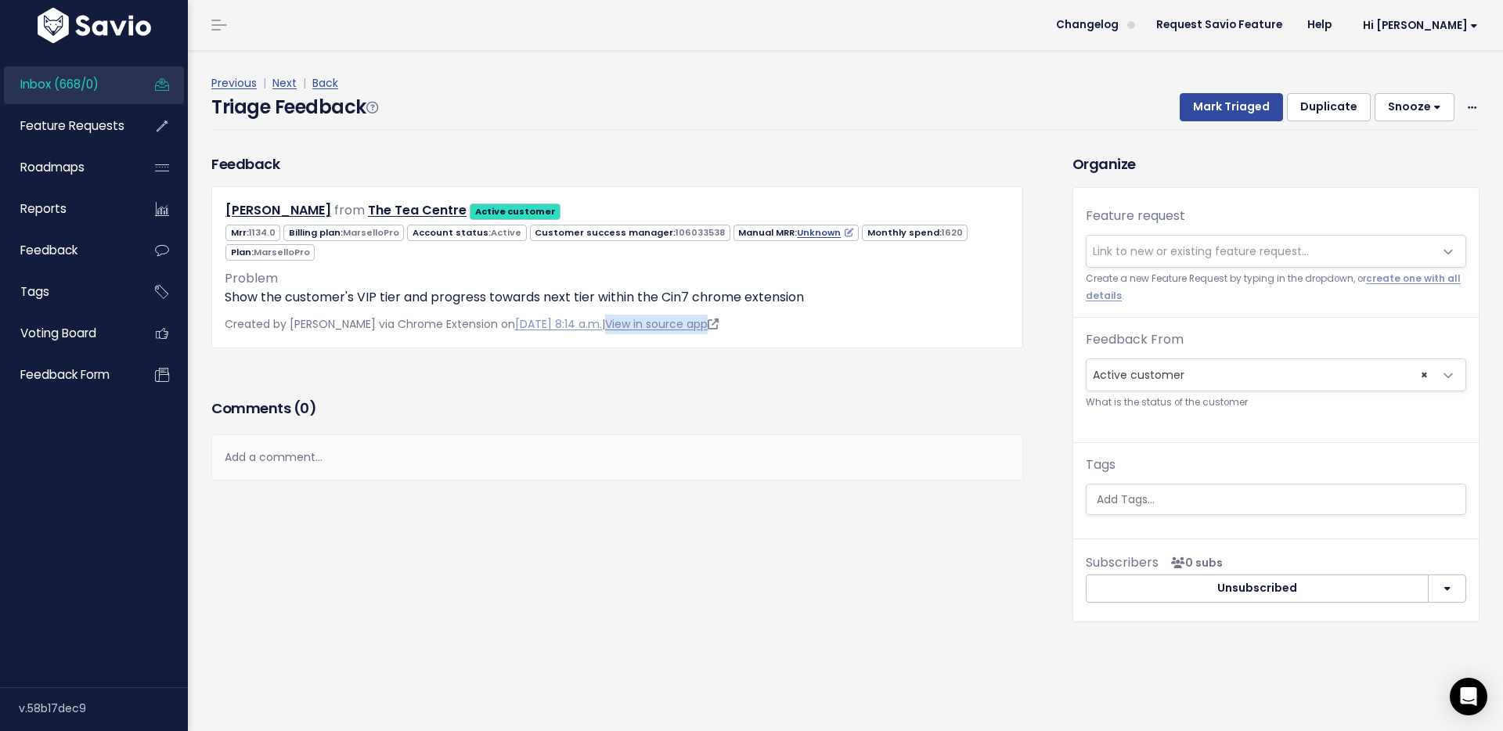
drag, startPoint x: 794, startPoint y: 326, endPoint x: 628, endPoint y: 324, distance: 166.7
click at [628, 324] on p "Created by [PERSON_NAME] via Chrome Extension on [DATE] 8:14 a.m. | View in sou…" at bounding box center [617, 325] width 785 height 20
click at [757, 340] on div "[PERSON_NAME] from The [GEOGRAPHIC_DATA] Active customer 1134.0 Active" at bounding box center [617, 266] width 812 height 161
drag, startPoint x: 757, startPoint y: 332, endPoint x: 628, endPoint y: 330, distance: 129.2
click at [628, 330] on p "Created by [PERSON_NAME] via Chrome Extension on [DATE] 8:14 a.m. | View in sou…" at bounding box center [617, 325] width 785 height 20
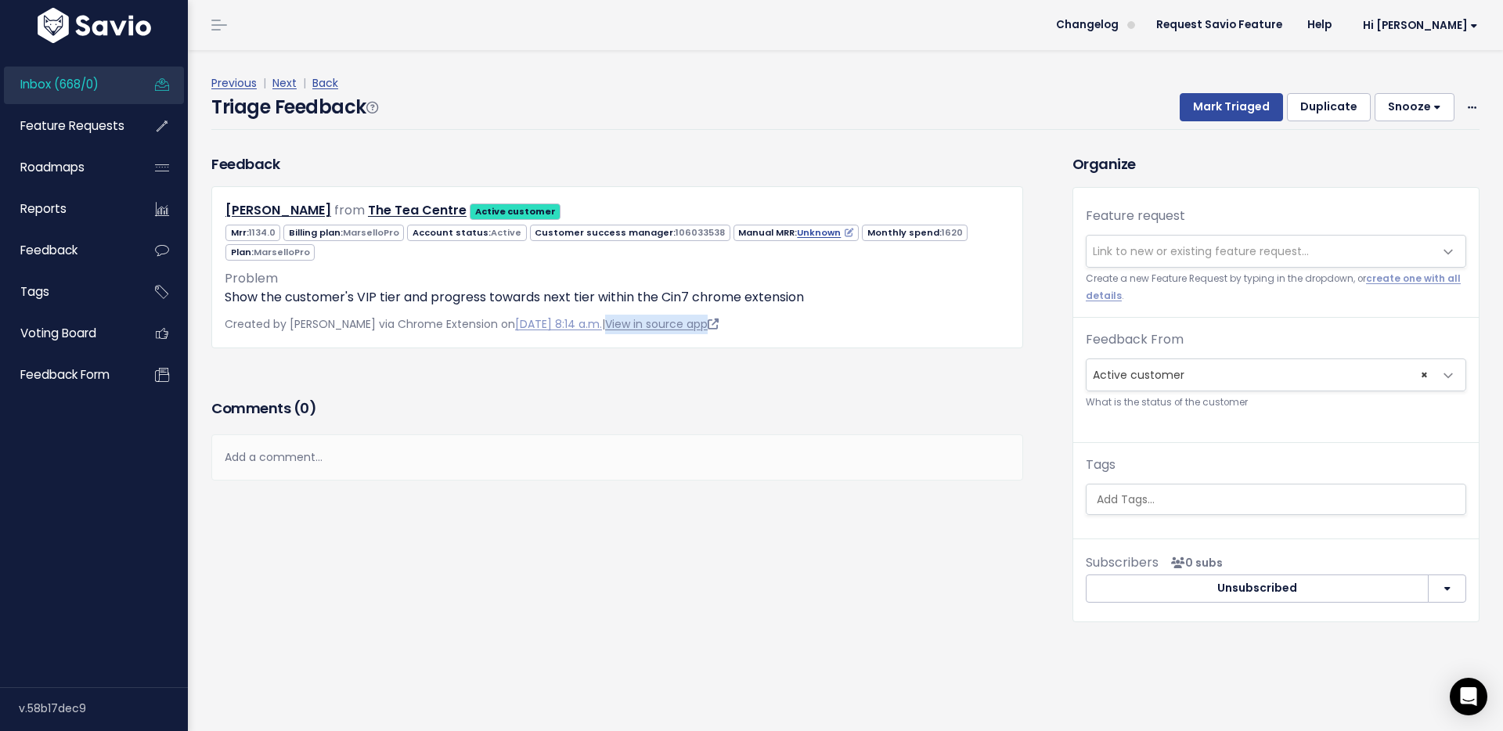
copy link "View in source app"
